Goal: Use online tool/utility

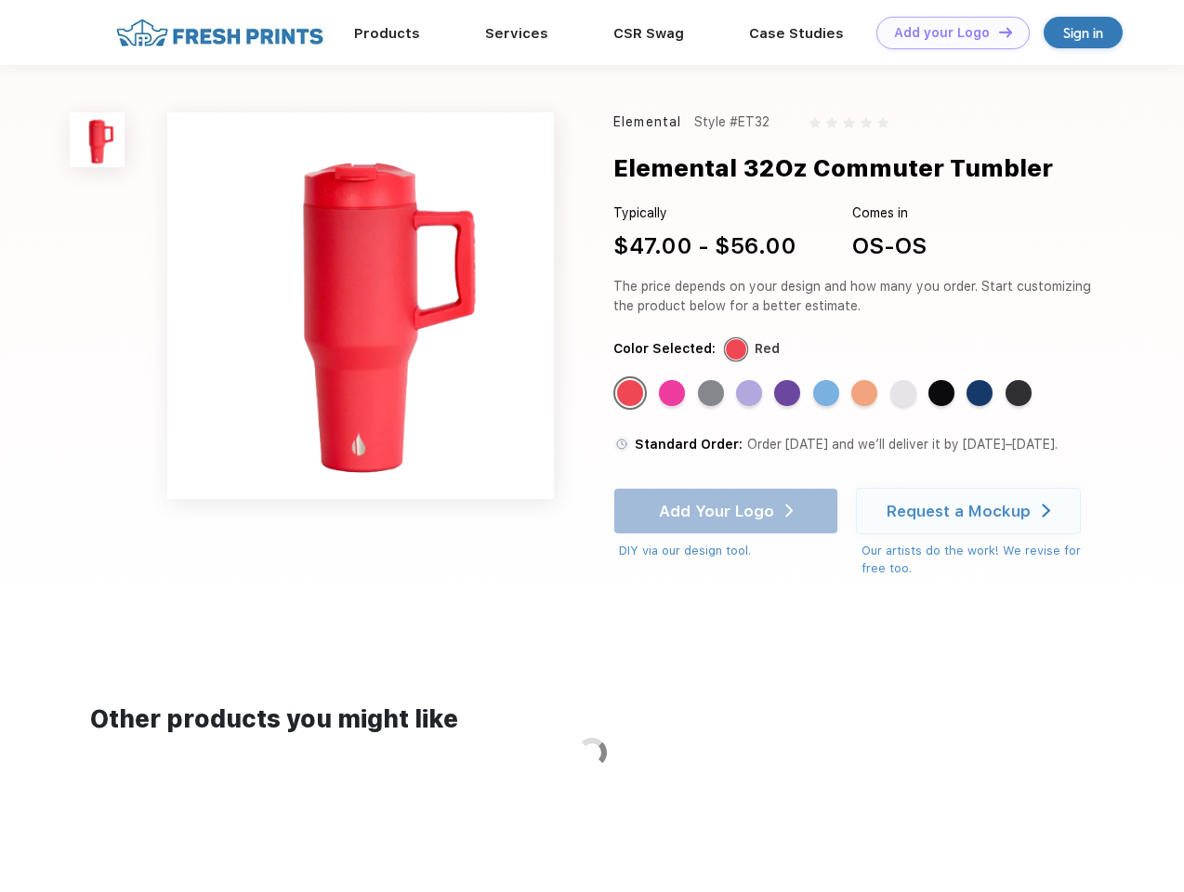
click at [946, 33] on link "Add your Logo Design Tool" at bounding box center [952, 33] width 153 height 33
click at [0, 0] on div "Design Tool" at bounding box center [0, 0] width 0 height 0
click at [997, 32] on link "Add your Logo Design Tool" at bounding box center [952, 33] width 153 height 33
click at [98, 139] on img at bounding box center [97, 139] width 55 height 55
click at [632, 394] on div "Standard Color" at bounding box center [630, 393] width 26 height 26
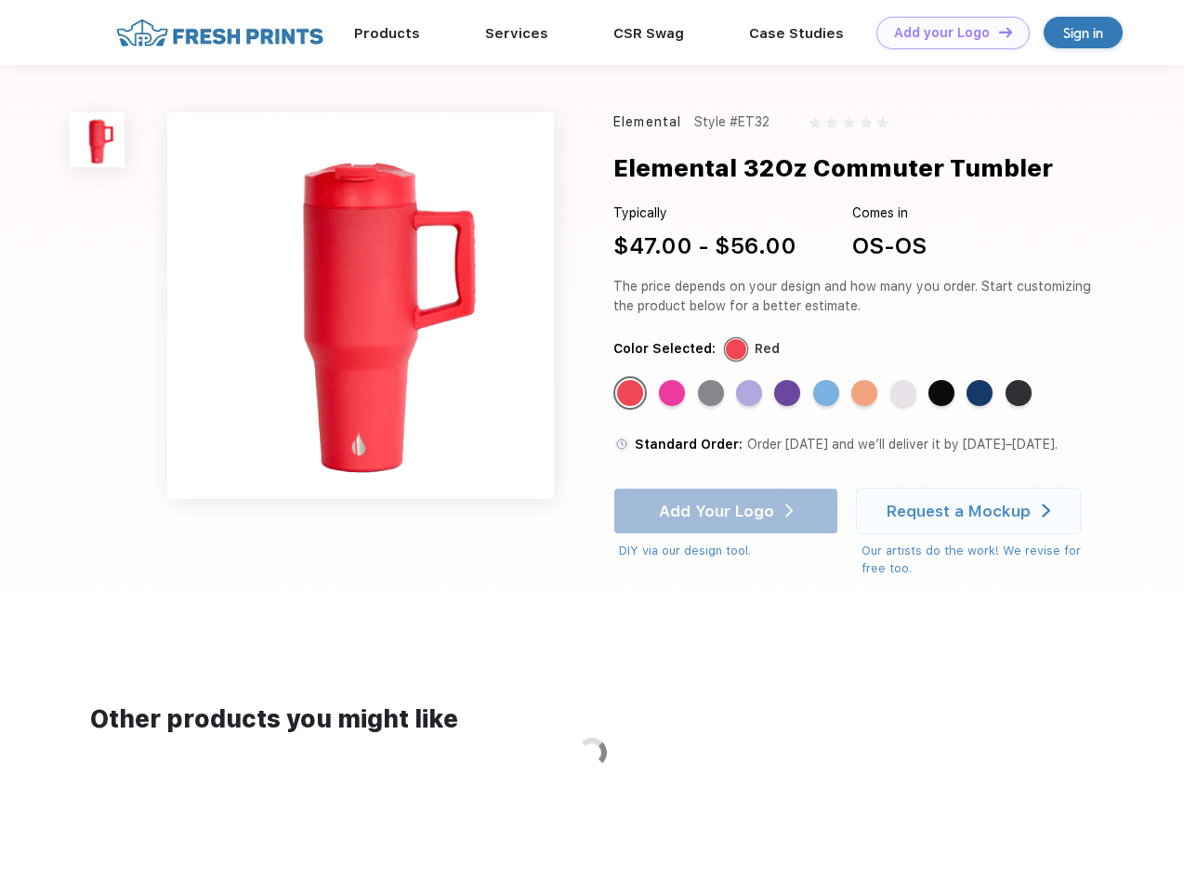
click at [674, 394] on div "Standard Color" at bounding box center [672, 393] width 26 height 26
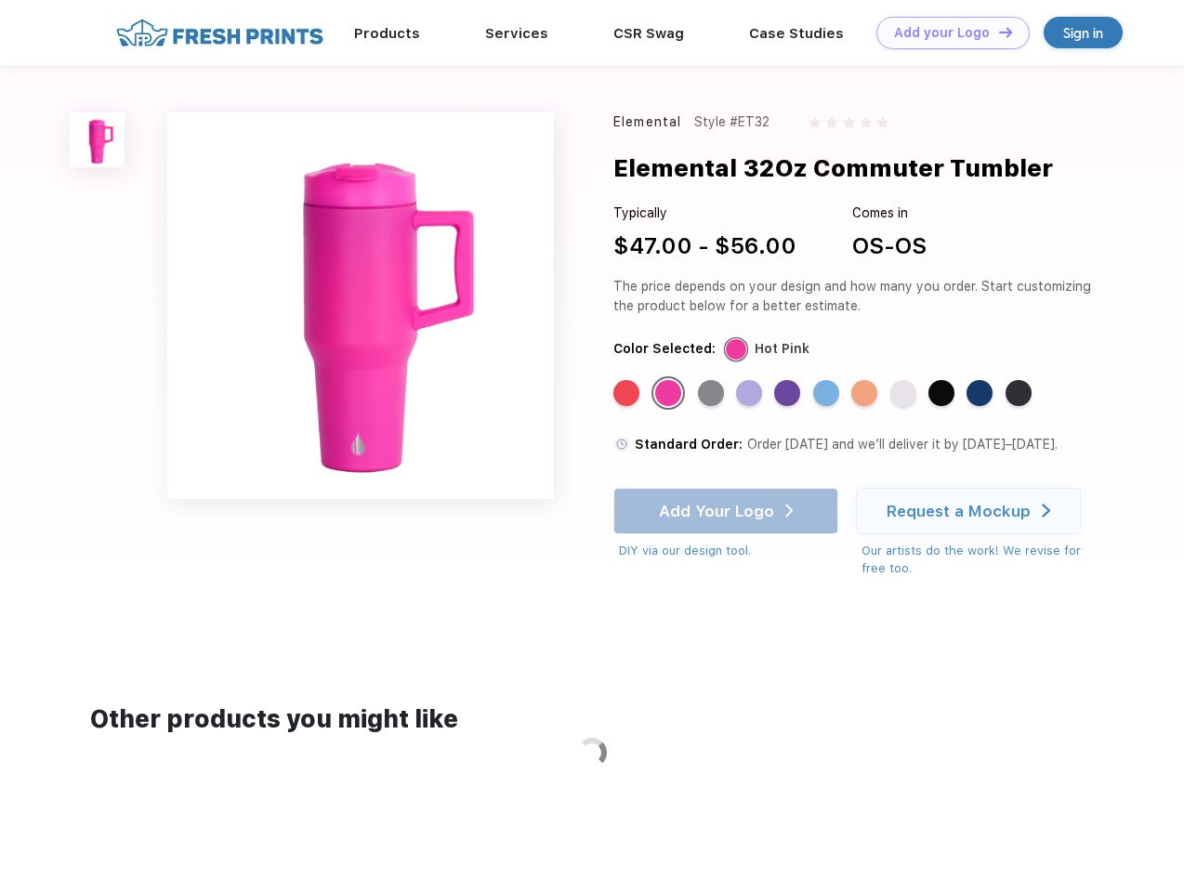
click at [713, 394] on div "Standard Color" at bounding box center [711, 393] width 26 height 26
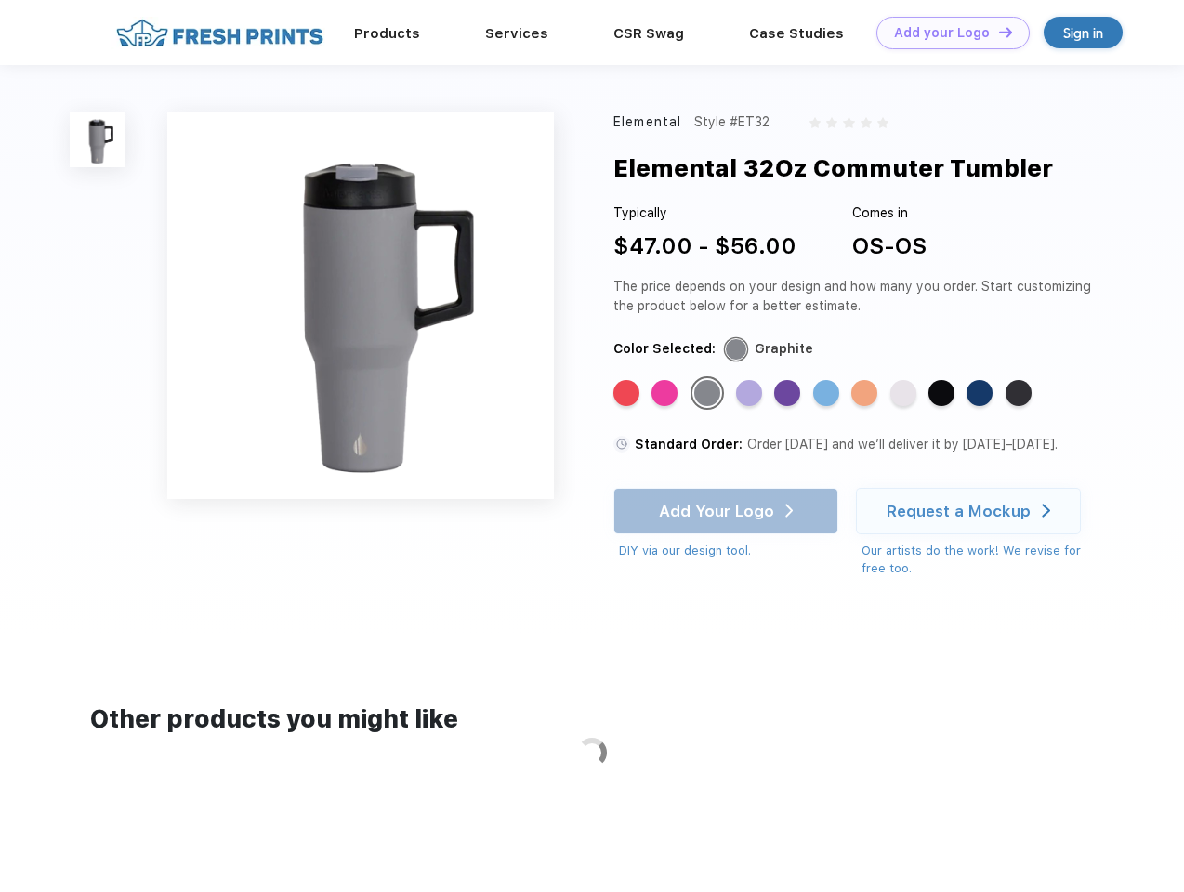
click at [751, 394] on div "Standard Color" at bounding box center [749, 393] width 26 height 26
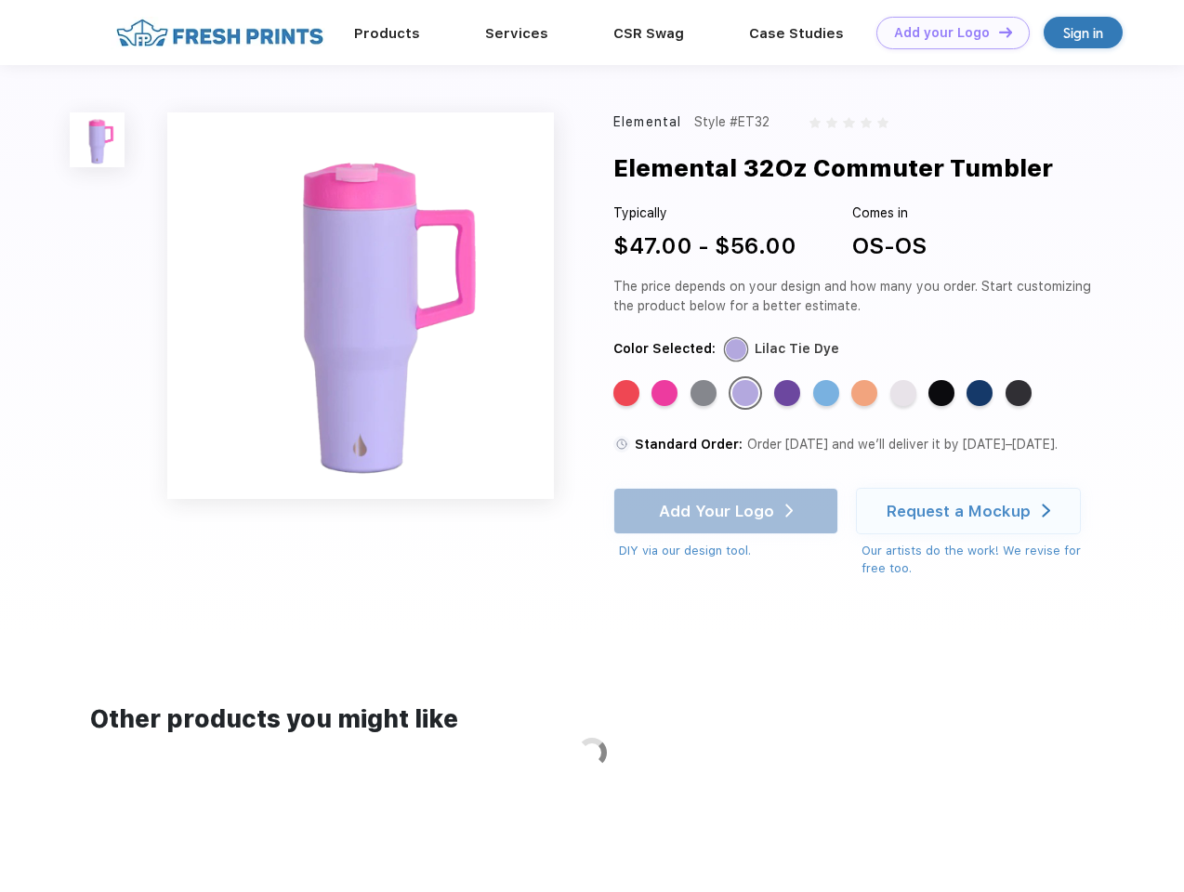
click at [789, 394] on div "Standard Color" at bounding box center [787, 393] width 26 height 26
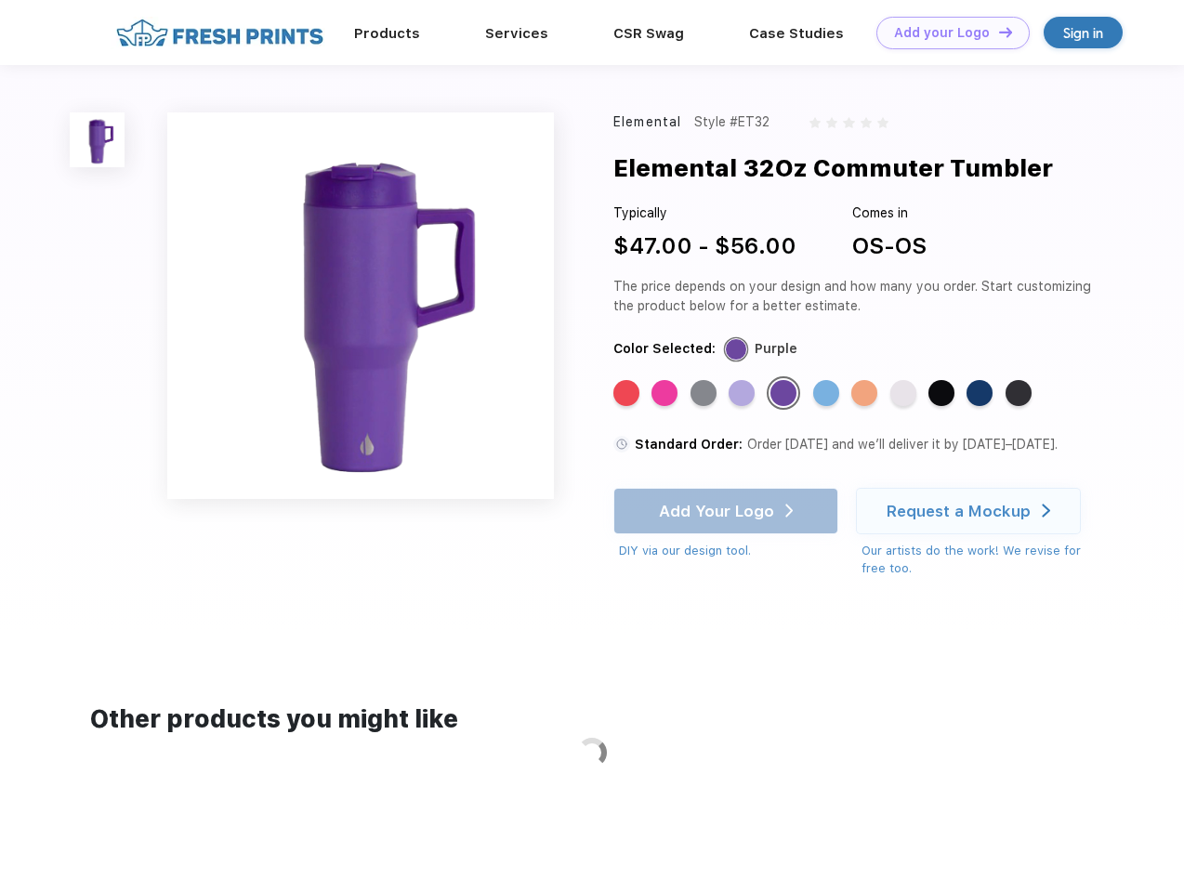
click at [828, 394] on div "Standard Color" at bounding box center [826, 393] width 26 height 26
